Goal: Task Accomplishment & Management: Manage account settings

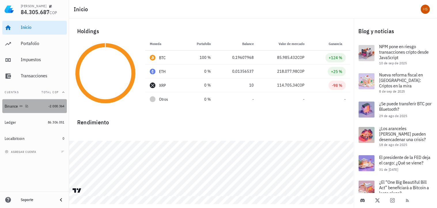
click at [16, 104] on div "Binance" at bounding box center [12, 106] width 14 height 5
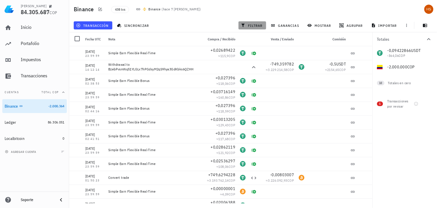
click at [259, 24] on span "filtrar" at bounding box center [252, 25] width 21 height 5
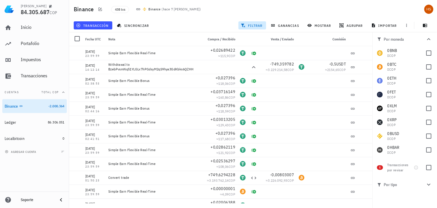
click at [198, 25] on div "transacción sincronizar filtrar ganancias mostrar [GEOGRAPHIC_DATA] importar" at bounding box center [253, 25] width 361 height 14
click at [119, 10] on span "438 txs" at bounding box center [120, 9] width 10 height 6
click at [232, 8] on div "438 txs Binance ( hace 7 [PERSON_NAME] )" at bounding box center [211, 9] width 207 height 14
click at [430, 10] on div "avatar" at bounding box center [428, 9] width 9 height 9
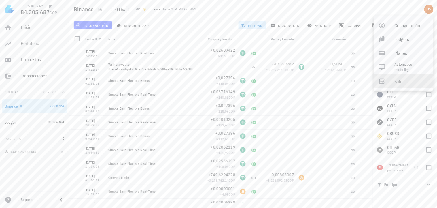
click at [396, 80] on div "Salir" at bounding box center [412, 82] width 34 height 12
